Goal: Understand process/instructions

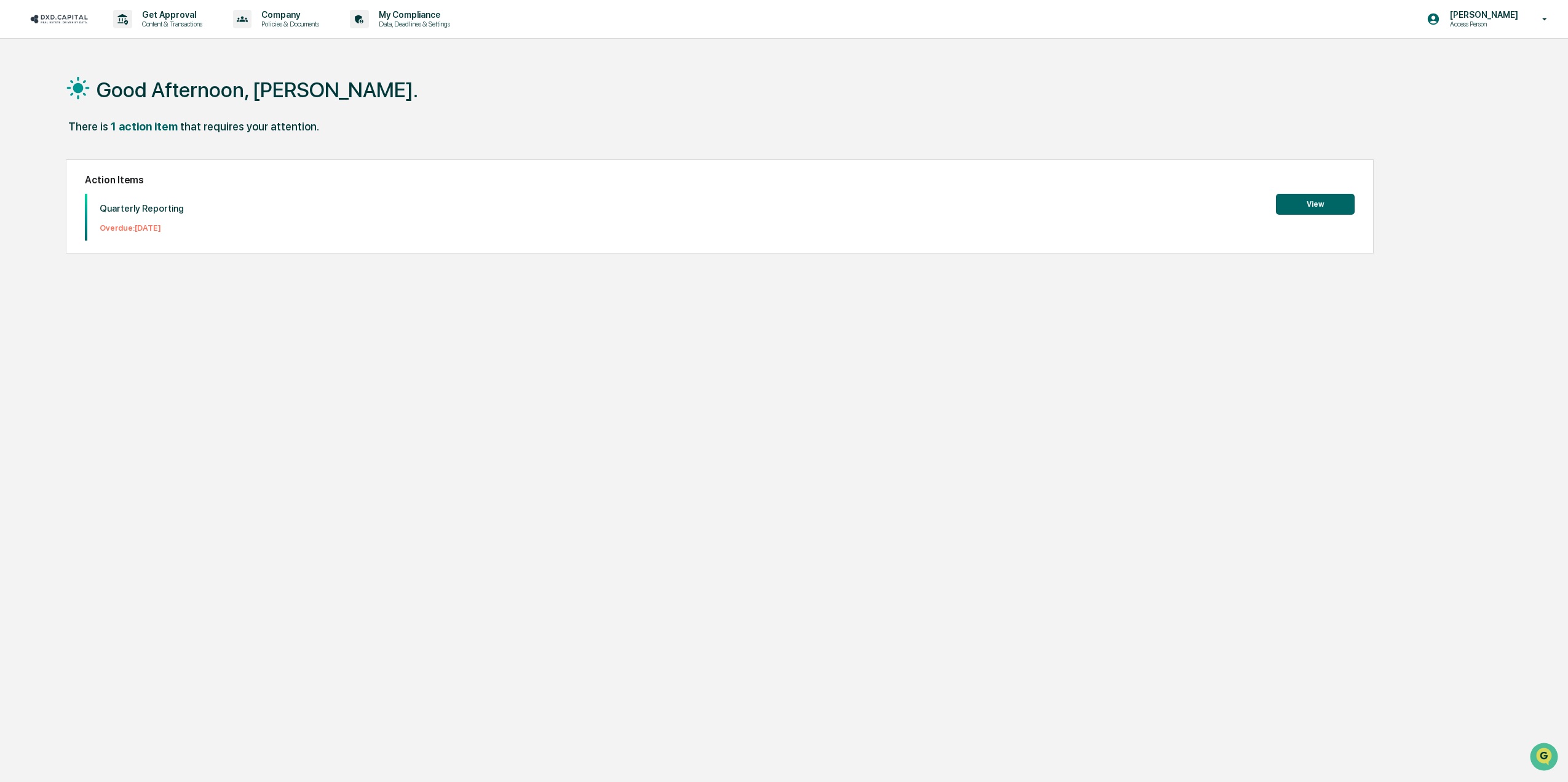
click at [1316, 209] on button "View" at bounding box center [1316, 204] width 79 height 21
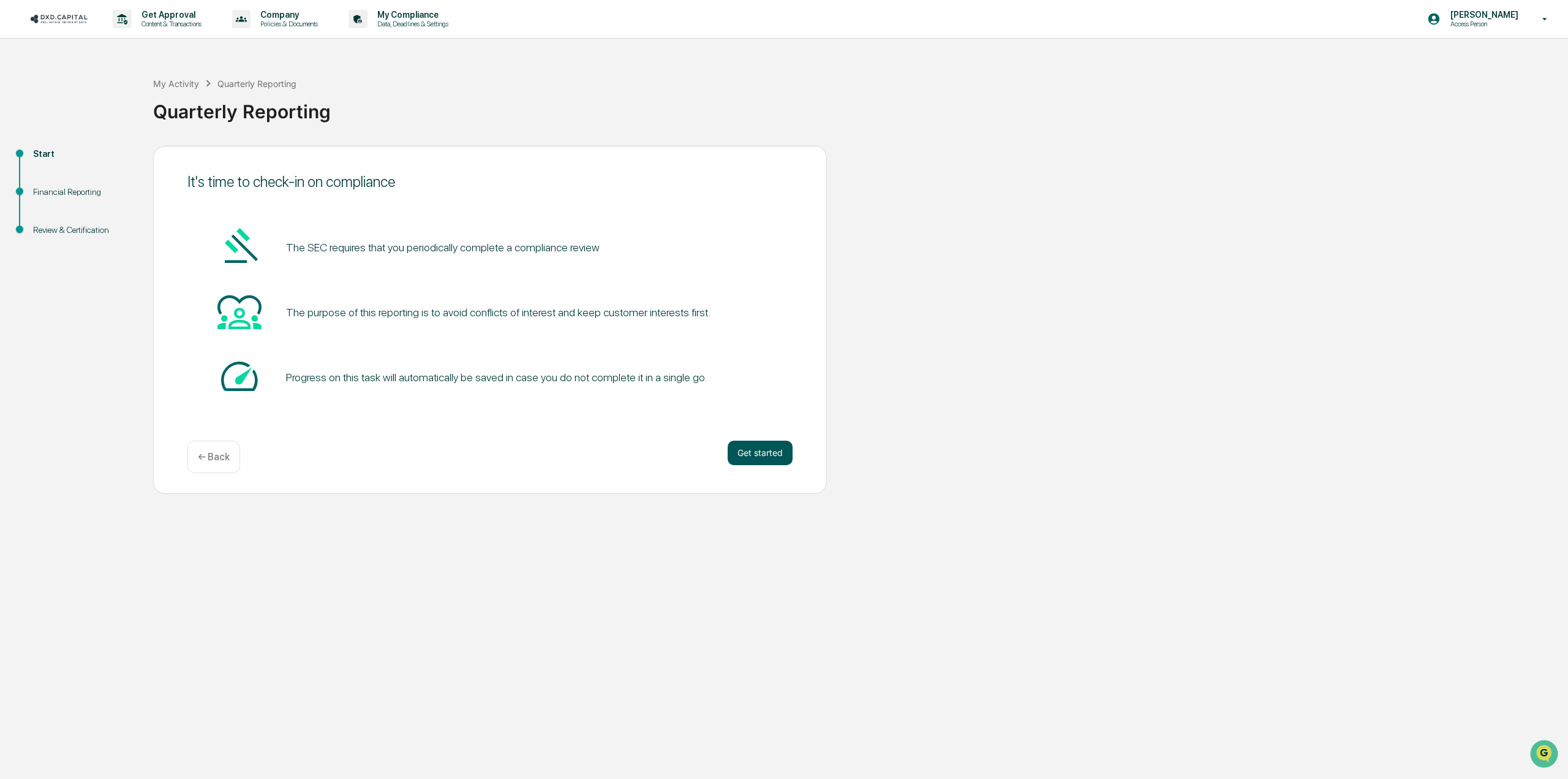
click at [741, 454] on button "Get started" at bounding box center [760, 453] width 65 height 24
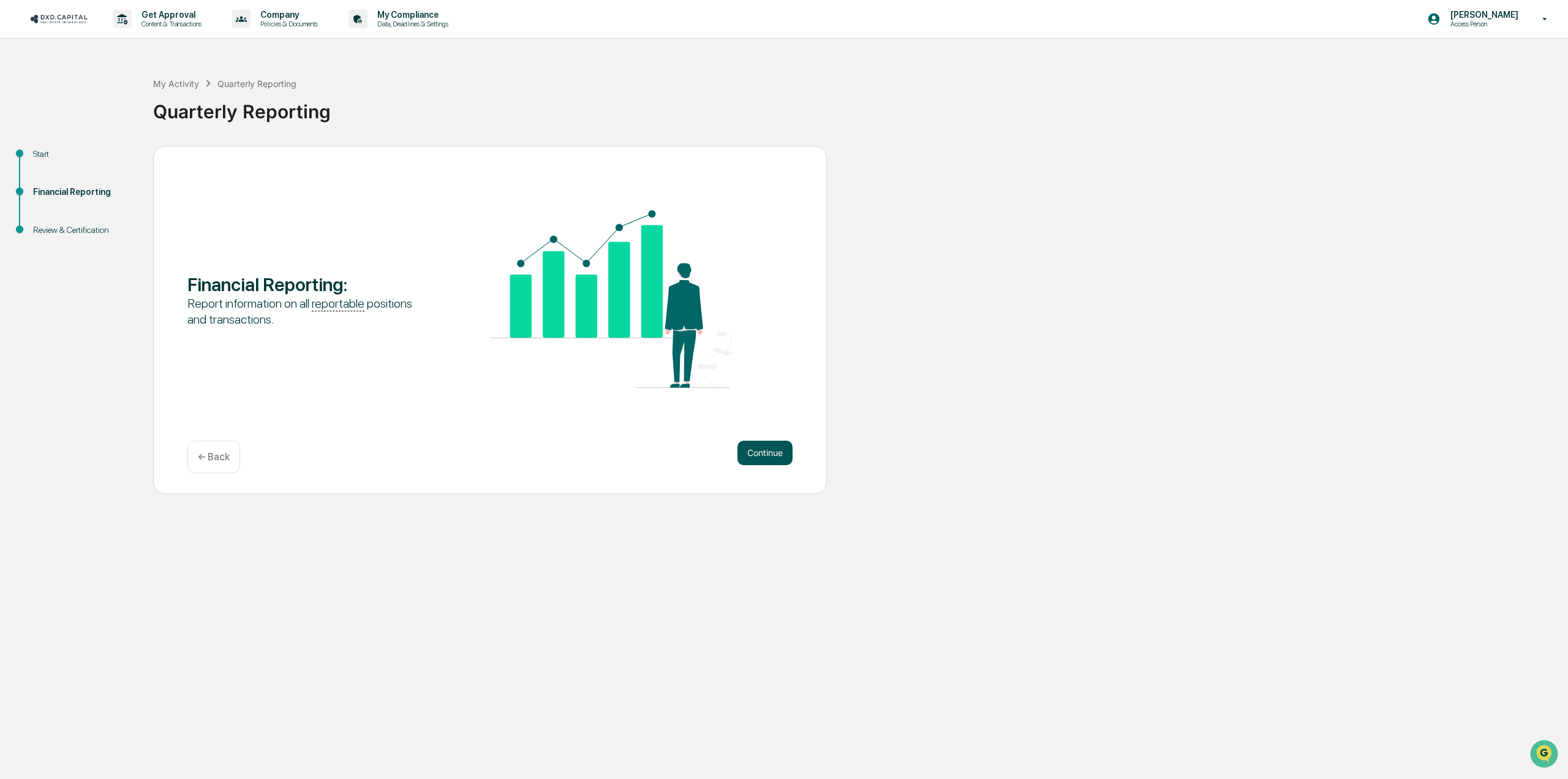
click at [767, 456] on button "Continue" at bounding box center [764, 453] width 55 height 24
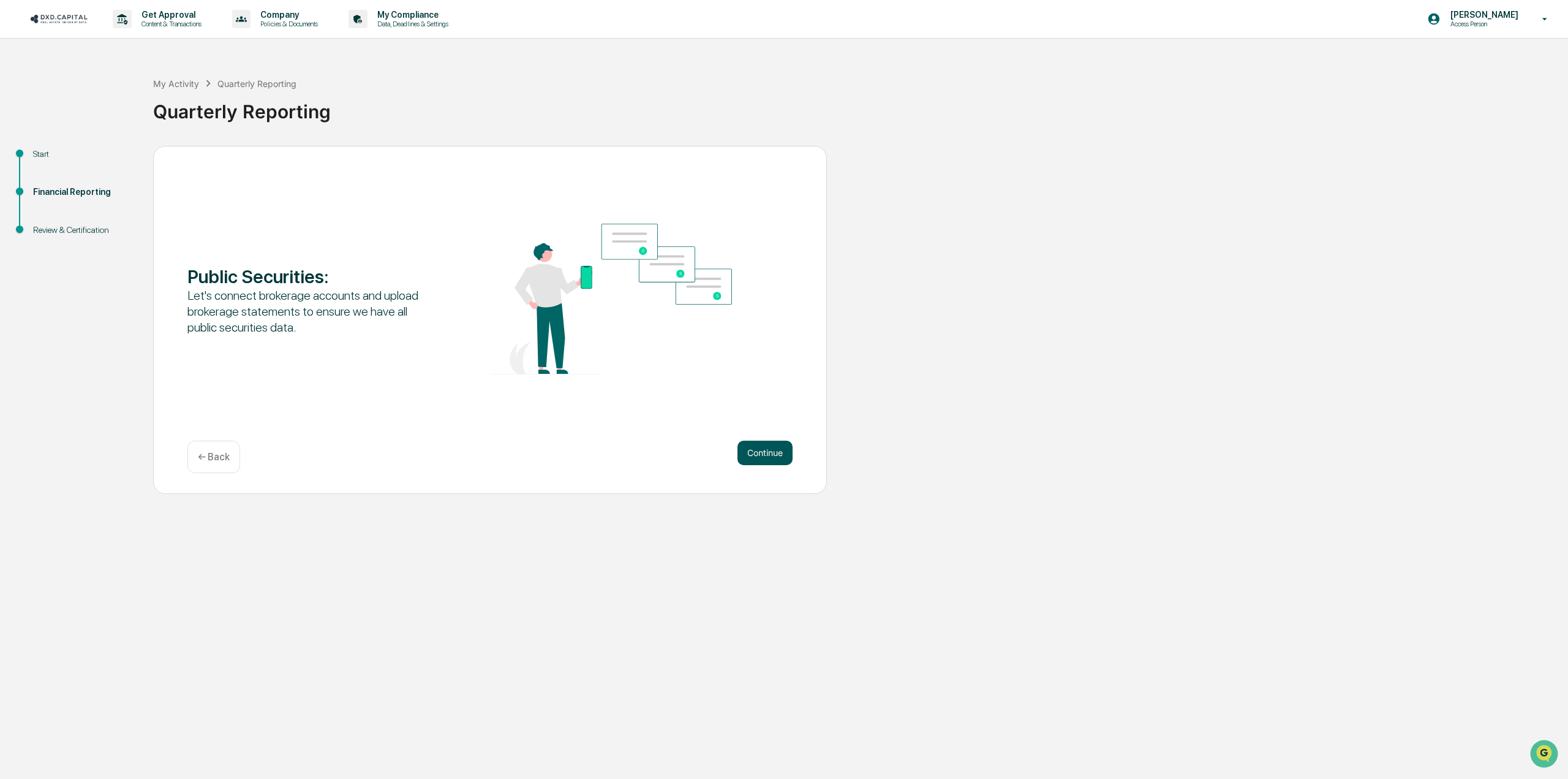
click at [752, 458] on button "Continue" at bounding box center [764, 453] width 55 height 24
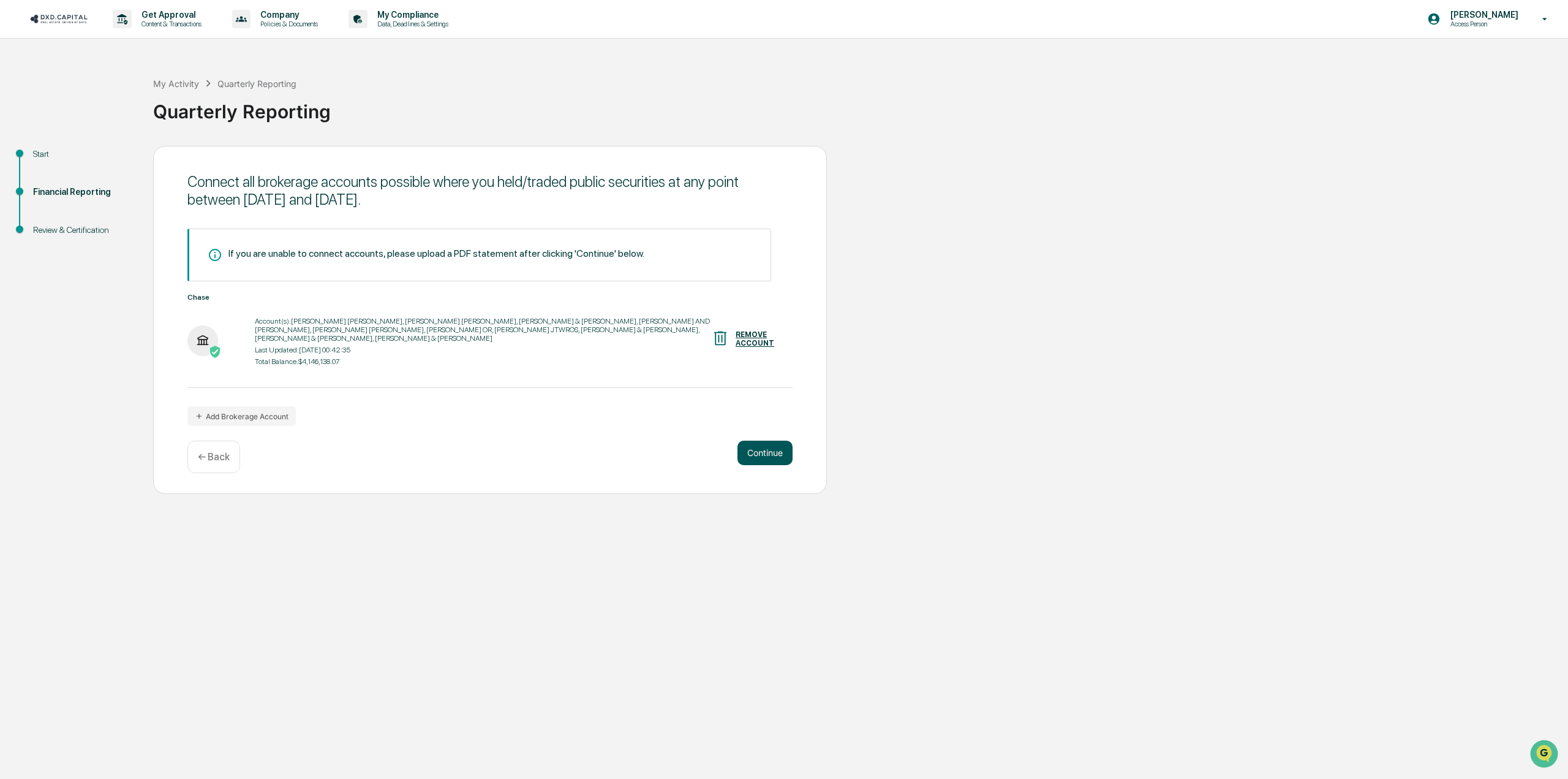
click at [755, 446] on button "Continue" at bounding box center [764, 453] width 55 height 24
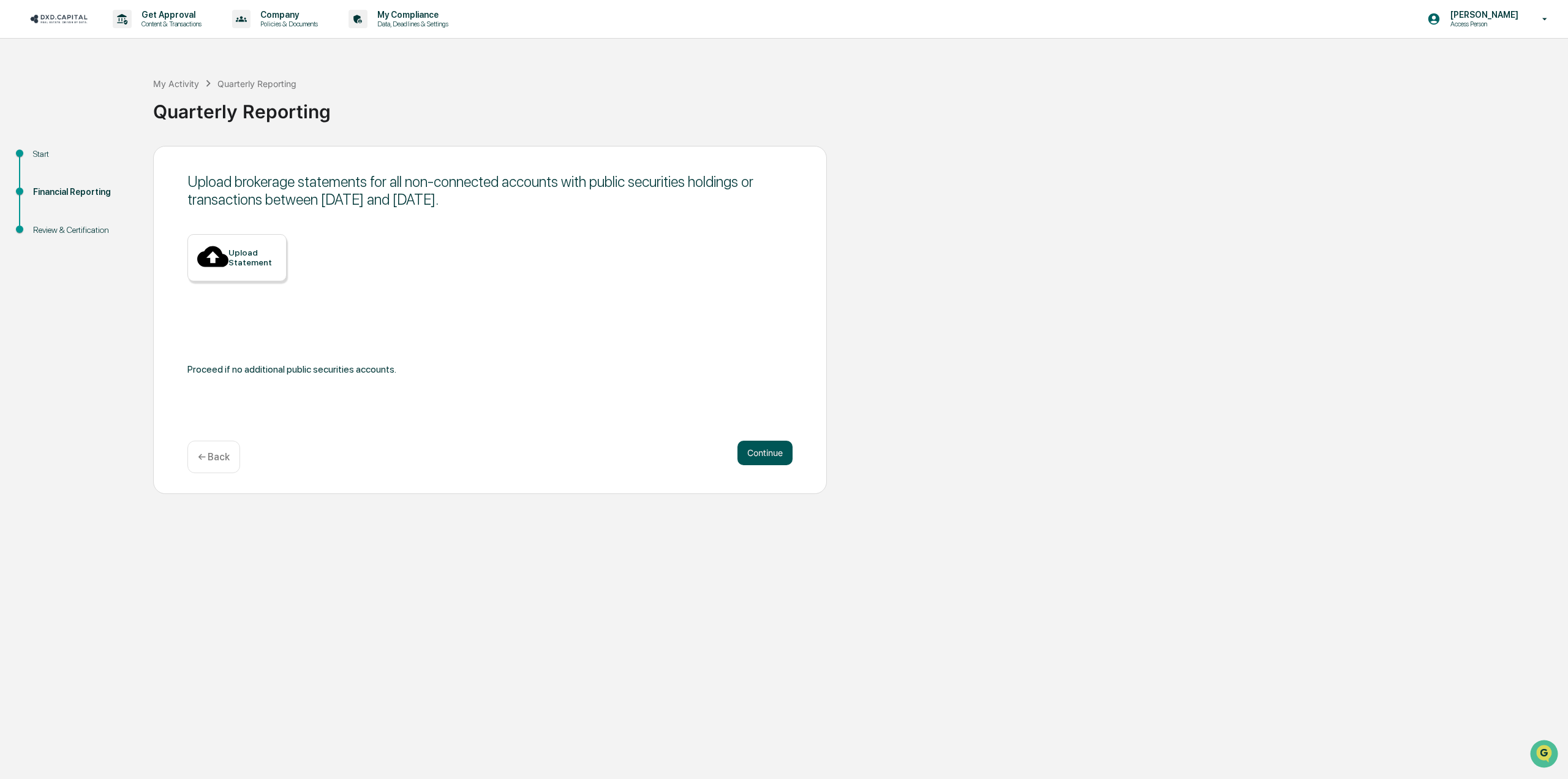
click at [777, 456] on button "Continue" at bounding box center [764, 453] width 55 height 24
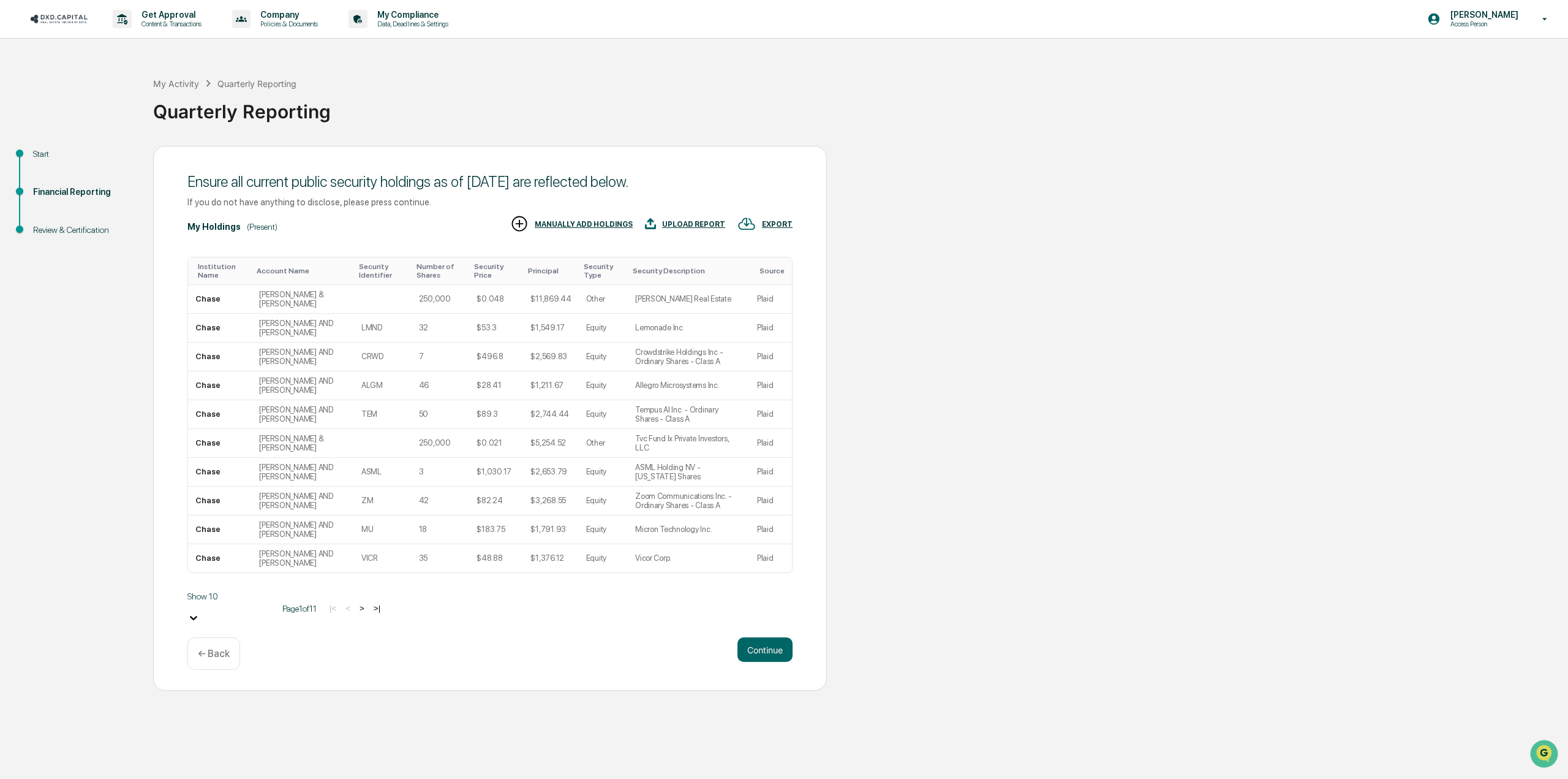
click at [217, 648] on p "← Back" at bounding box center [213, 653] width 32 height 11
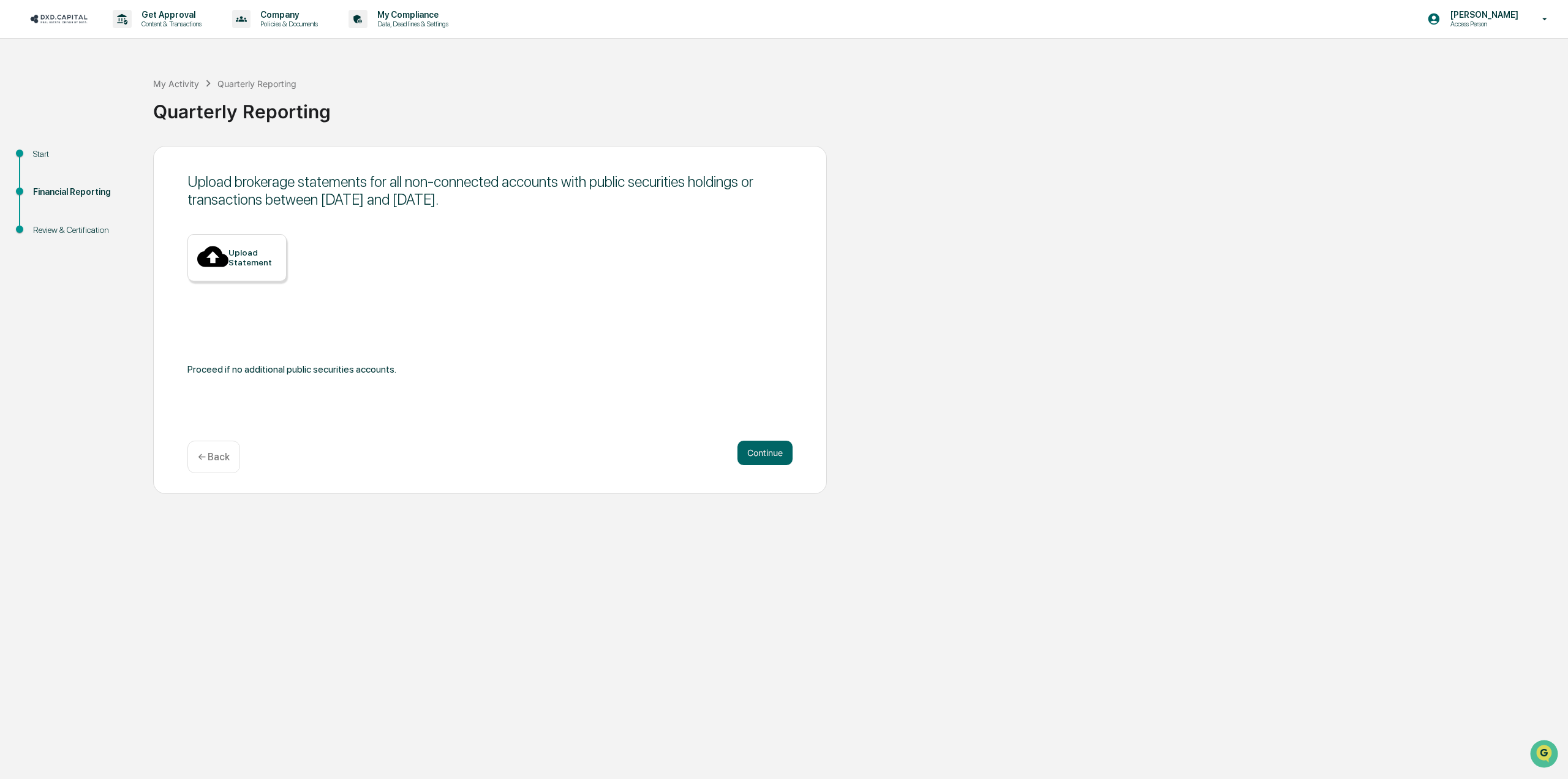
click at [198, 464] on div "← Back" at bounding box center [213, 456] width 53 height 32
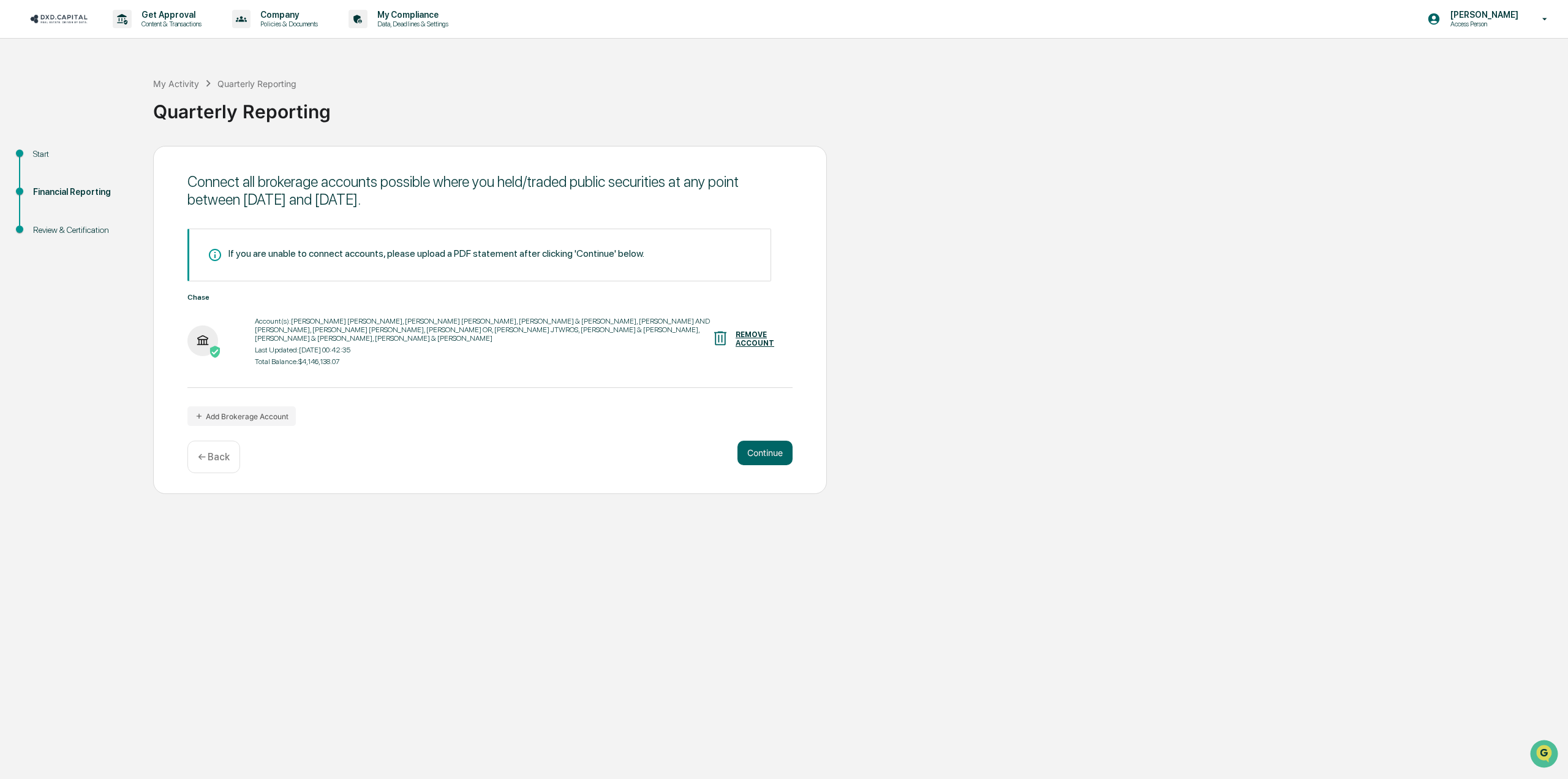
click at [198, 464] on div "← Back" at bounding box center [213, 456] width 53 height 32
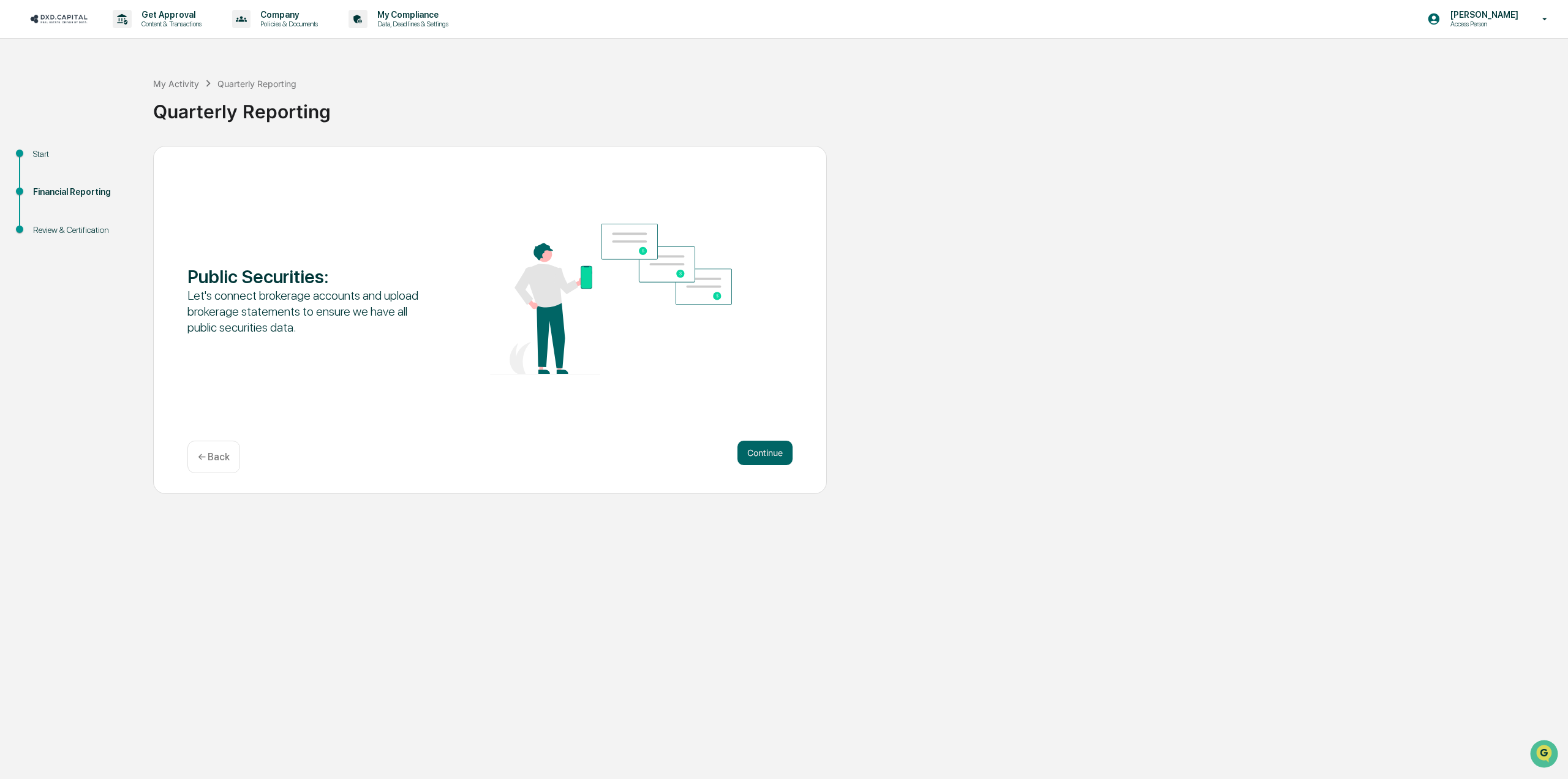
click at [198, 464] on div "← Back" at bounding box center [213, 456] width 53 height 32
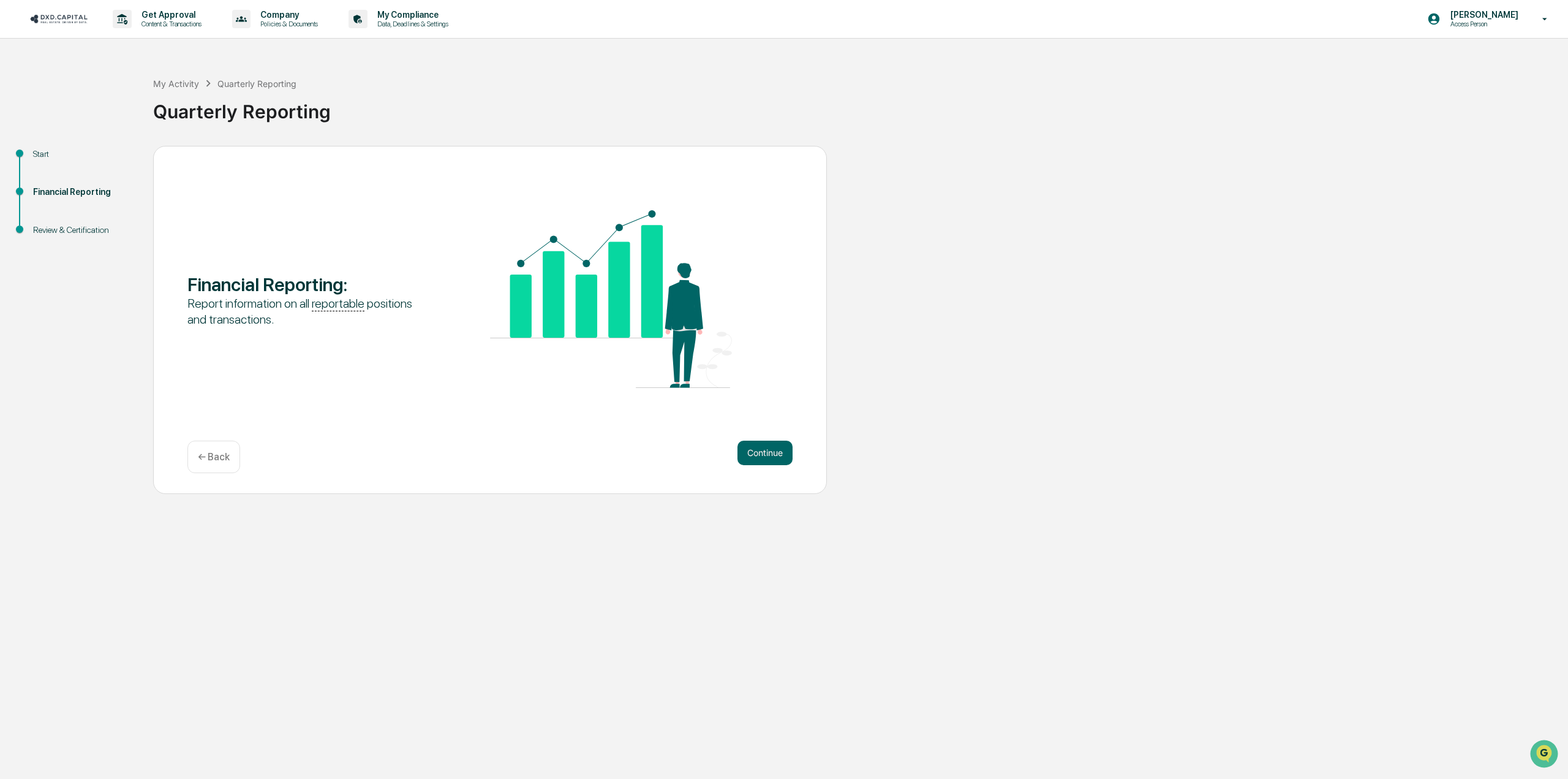
click at [212, 464] on div "← Back" at bounding box center [213, 456] width 53 height 32
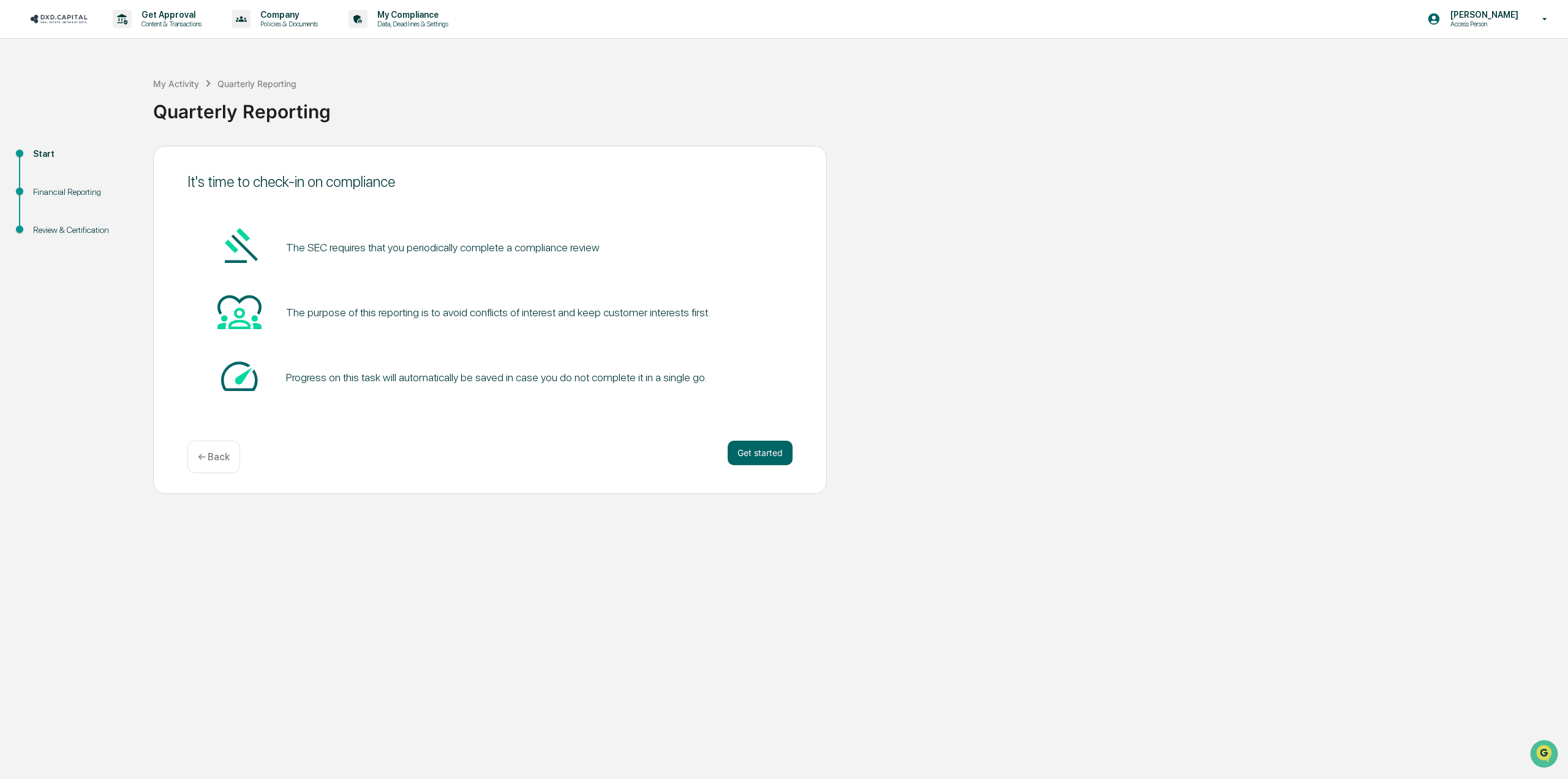
click at [213, 462] on div "← Back" at bounding box center [213, 456] width 53 height 32
